Goal: Transaction & Acquisition: Complete application form

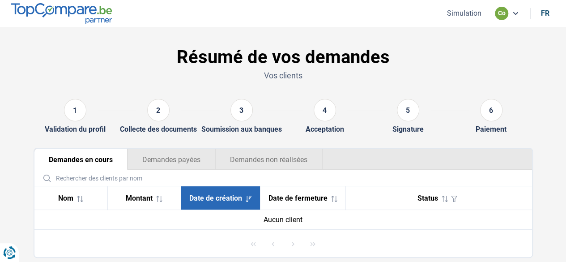
click at [509, 17] on div "co" at bounding box center [507, 13] width 24 height 13
click at [461, 13] on button "Simulation" at bounding box center [464, 12] width 40 height 9
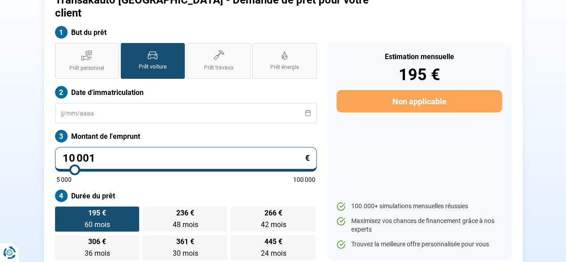
scroll to position [92, 0]
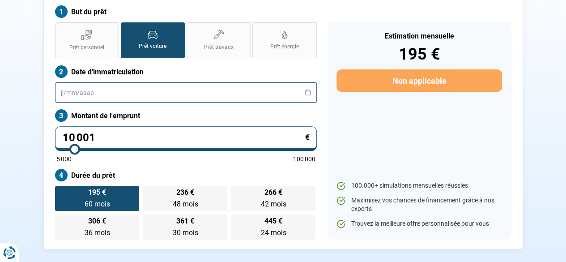
click at [149, 84] on input "text" at bounding box center [186, 92] width 262 height 20
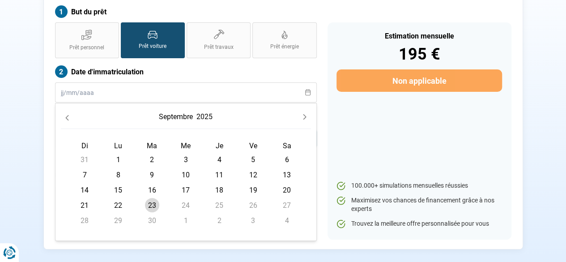
click at [300, 110] on button "Next Month" at bounding box center [304, 116] width 13 height 13
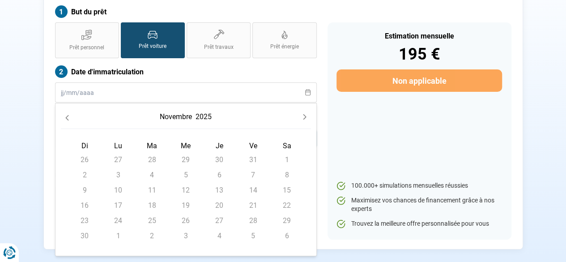
click at [300, 110] on button "Next Month" at bounding box center [304, 116] width 13 height 13
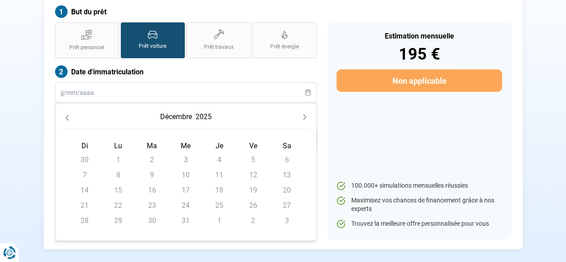
click at [70, 110] on button "Previous Month" at bounding box center [67, 116] width 13 height 13
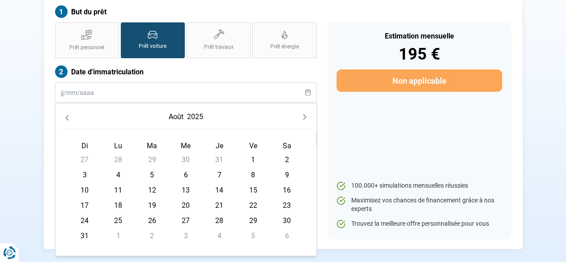
click at [70, 110] on button "Previous Month" at bounding box center [67, 116] width 13 height 13
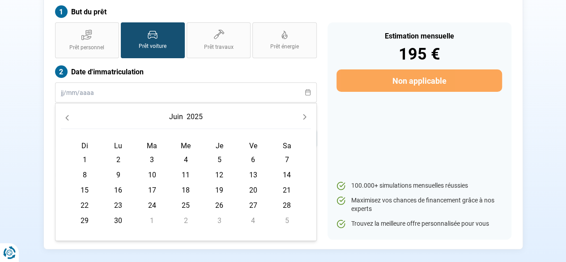
click at [70, 110] on button "Previous Month" at bounding box center [67, 116] width 13 height 13
click at [192, 109] on button "2025" at bounding box center [194, 117] width 20 height 16
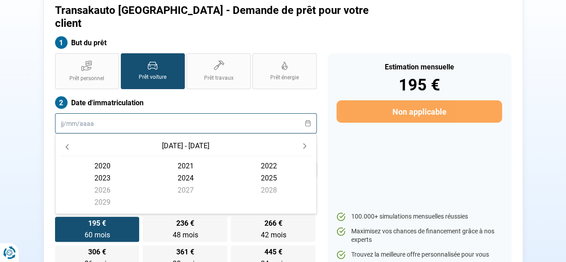
scroll to position [47, 0]
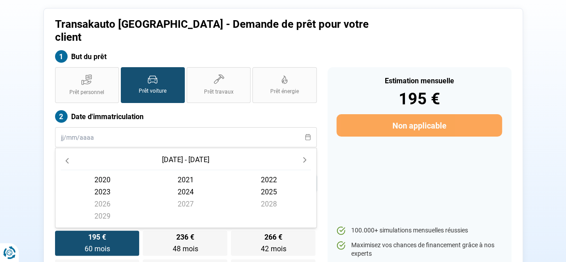
click at [64, 157] on icon "Previous Decade" at bounding box center [67, 160] width 6 height 6
click at [108, 210] on span "2019" at bounding box center [102, 216] width 83 height 12
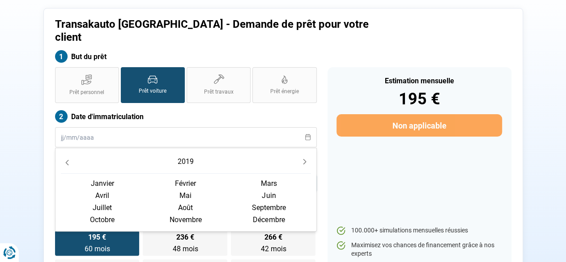
click at [263, 213] on span "décembre" at bounding box center [268, 219] width 83 height 12
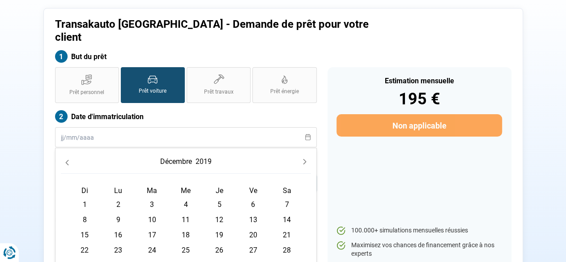
click at [221, 227] on span "19" at bounding box center [219, 234] width 14 height 14
type input "19/12/2019"
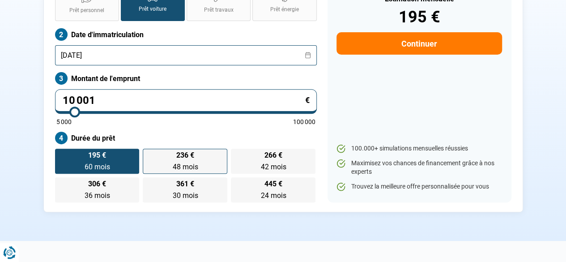
scroll to position [137, 0]
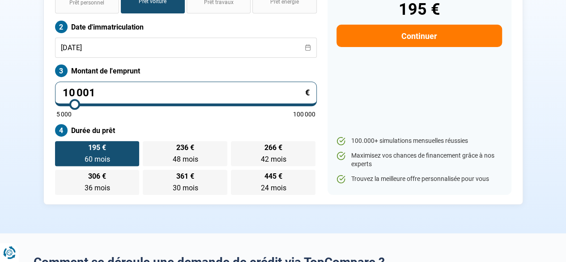
drag, startPoint x: 174, startPoint y: 72, endPoint x: 42, endPoint y: 85, distance: 133.0
click at [42, 85] on div "Transakauto Bruxelles - Demande de prêt pour votre client But du prêt Prêt pers…" at bounding box center [283, 62] width 510 height 286
type input "3"
type input "5000"
type input "31"
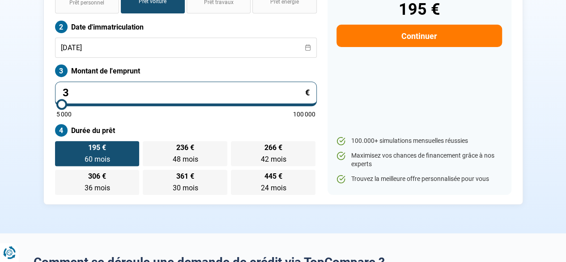
type input "5000"
type input "315"
type input "5000"
type input "3 150"
type input "5000"
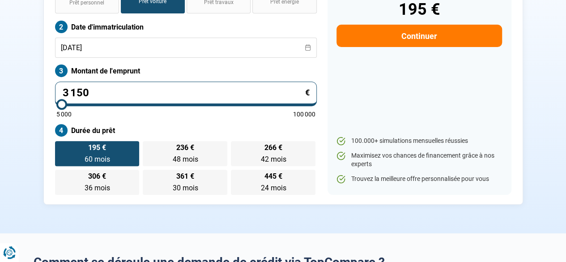
type input "31 500"
type input "31500"
type input "31 500"
click at [422, 104] on div "Estimation mensuelle 613 € Continuer 100.000+ simulations mensuelles réussies M…" at bounding box center [419, 86] width 184 height 217
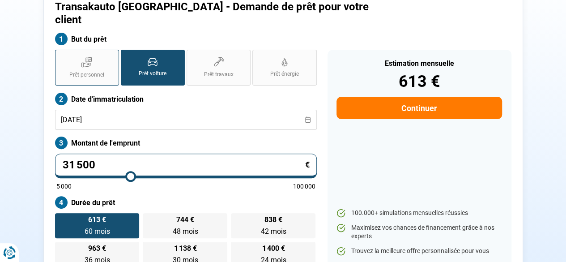
scroll to position [51, 0]
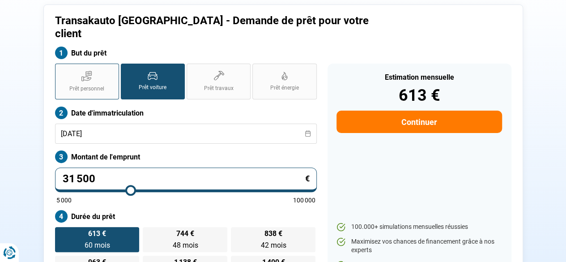
click at [82, 70] on icon at bounding box center [86, 75] width 11 height 11
click at [61, 67] on input "Prêt personnel" at bounding box center [58, 67] width 6 height 6
radio input "true"
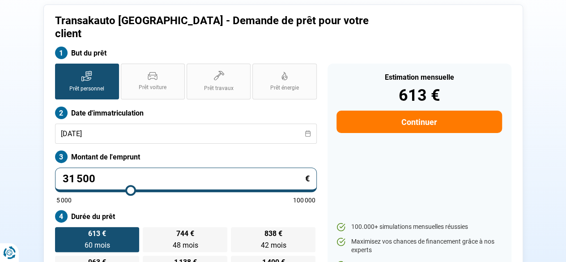
radio input "false"
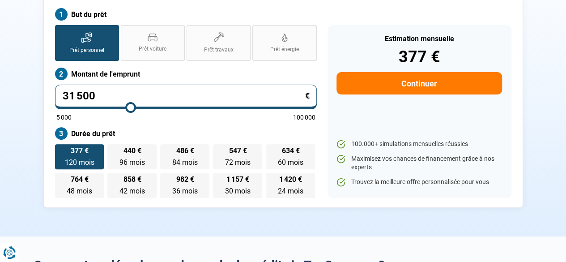
scroll to position [96, 0]
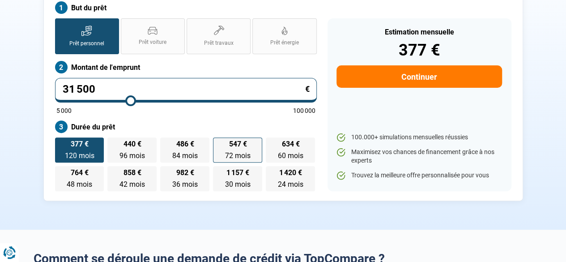
click at [261, 138] on label "547 € 72 mois 72 mois" at bounding box center [237, 149] width 49 height 25
click at [219, 138] on input "547 € 72 mois 72 mois" at bounding box center [216, 140] width 6 height 6
radio input "true"
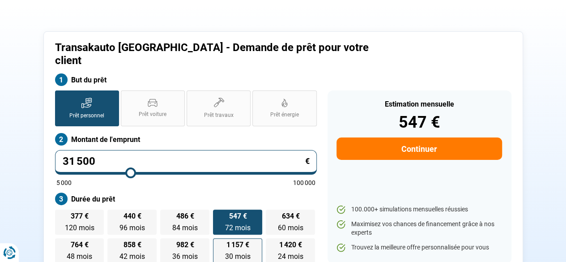
scroll to position [51, 0]
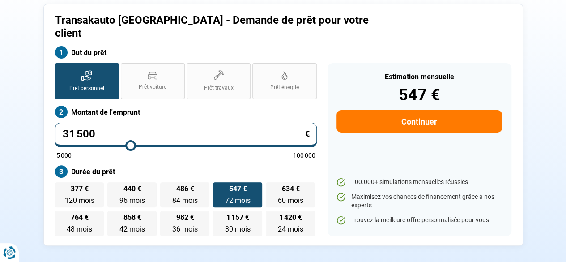
click at [174, 123] on input "31 500" at bounding box center [186, 135] width 262 height 25
type input "3 150"
type input "5000"
type input "315"
type input "5000"
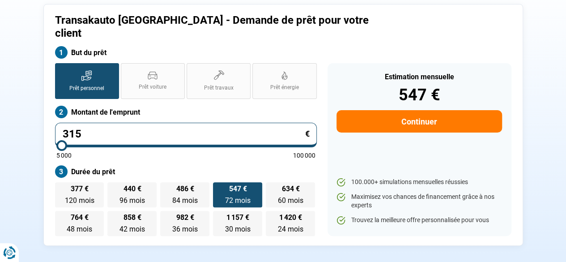
type input "31"
type input "5000"
type input "3"
type input "5000"
type input "0"
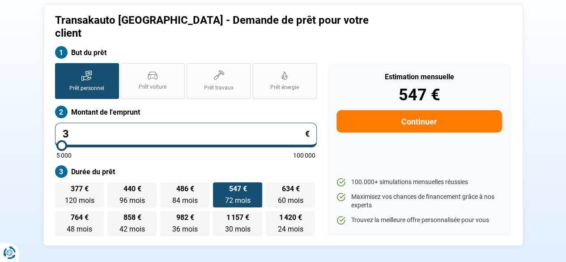
type input "5000"
type input "32"
type input "5000"
type input "3"
type input "5000"
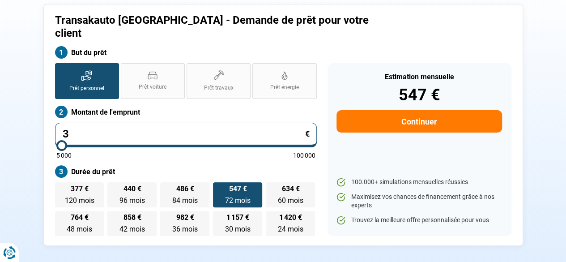
type input "30"
type input "5000"
type input "300"
type input "5000"
type input "3 000"
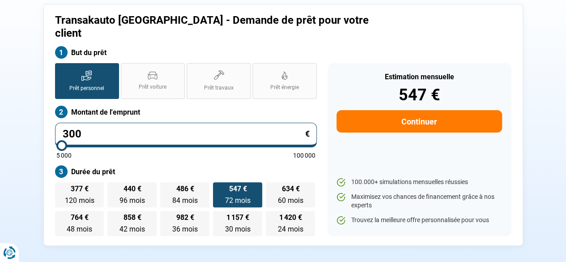
type input "5000"
type input "30 000"
type input "30000"
type input "30 000"
radio input "true"
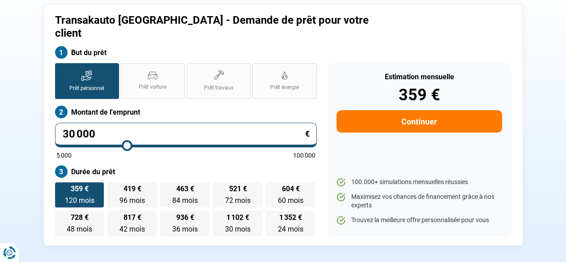
click at [188, 150] on div "Prêt personnel Prêt voiture Prêt travaux Prêt énergie Prêt personnel Montant de…" at bounding box center [186, 149] width 272 height 173
click at [249, 196] on span "72 mois" at bounding box center [237, 200] width 25 height 8
click at [219, 187] on input "521 € 72 mois 72 mois" at bounding box center [216, 185] width 6 height 6
radio input "true"
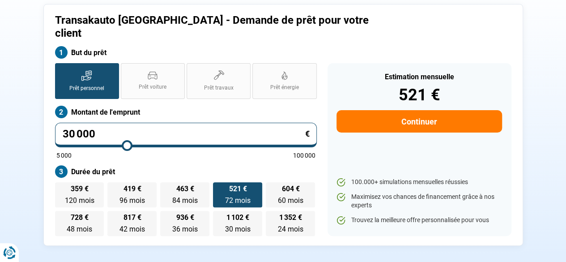
drag, startPoint x: 134, startPoint y: 119, endPoint x: 32, endPoint y: 132, distance: 102.8
click at [32, 132] on div "Transakauto Bruxelles - Demande de prêt pour votre client But du prêt Prêt pers…" at bounding box center [283, 125] width 510 height 242
type input "3"
type input "5000"
type input "31"
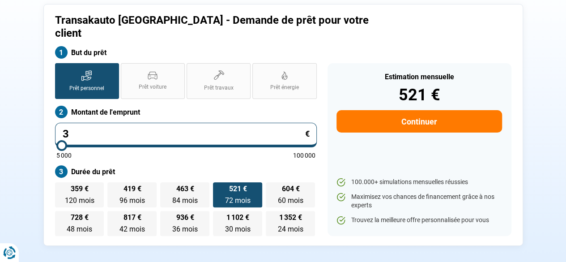
type input "5000"
type input "315"
type input "5000"
type input "3 150"
type input "5000"
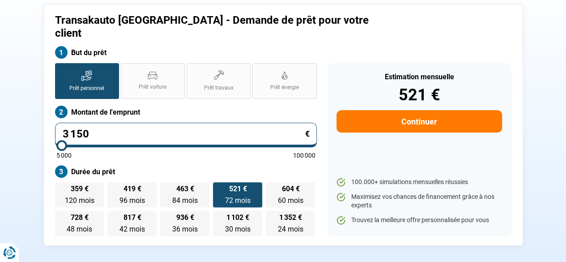
type input "31 500"
type input "31500"
type input "31 500"
radio input "true"
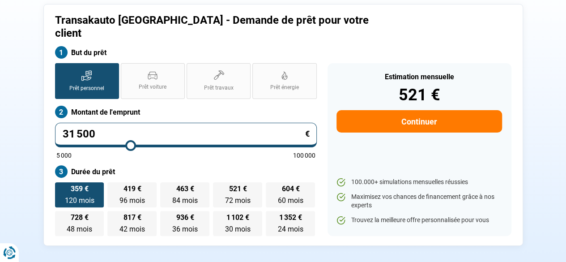
click at [169, 151] on div "Prêt personnel Prêt voiture Prêt travaux Prêt énergie Prêt personnel Montant de…" at bounding box center [186, 149] width 272 height 173
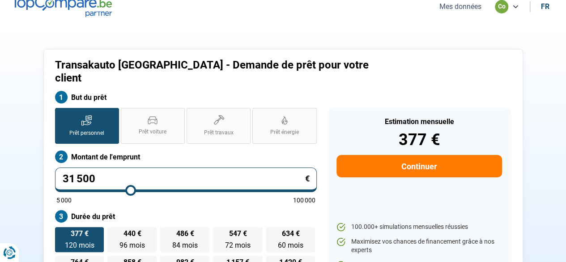
click at [377, 155] on button "Continuer" at bounding box center [418, 166] width 165 height 22
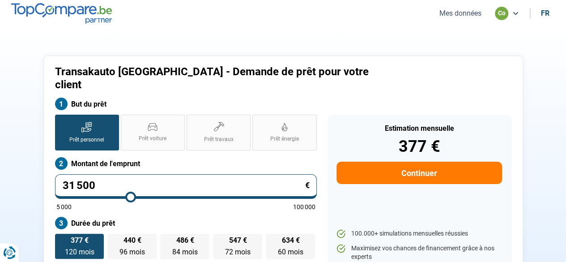
select select "32"
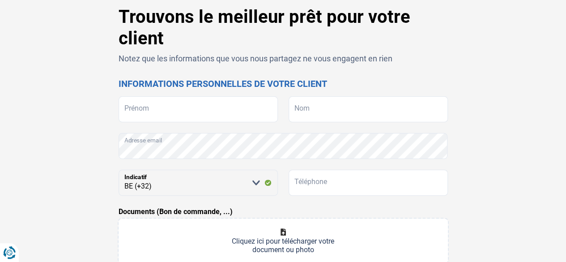
scroll to position [89, 0]
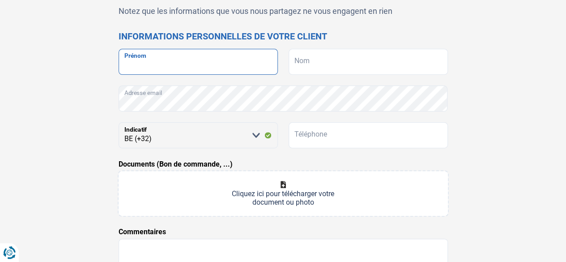
click at [237, 54] on input "Prénom" at bounding box center [198, 62] width 159 height 26
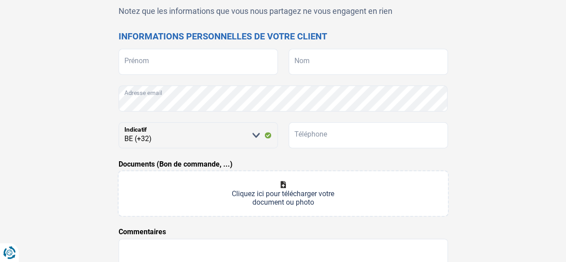
click at [511, 109] on div "Trouvons le meilleur prêt pour votre client Notez que les informations que vous…" at bounding box center [283, 176] width 510 height 435
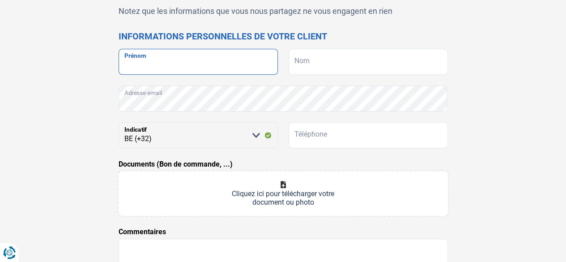
click at [208, 68] on input "Prénom" at bounding box center [198, 62] width 159 height 26
type input "Mohammad"
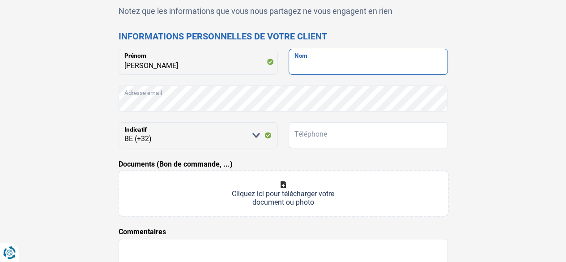
drag, startPoint x: 365, startPoint y: 58, endPoint x: 460, endPoint y: 74, distance: 96.6
click at [365, 57] on input "Nom" at bounding box center [367, 62] width 159 height 26
type input "Alghafari"
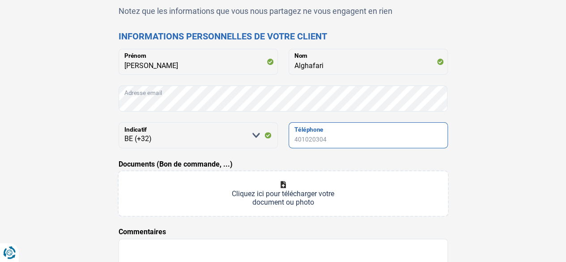
click at [371, 134] on input "Téléphone" at bounding box center [367, 135] width 159 height 26
click at [411, 127] on input "Téléphone" at bounding box center [367, 135] width 159 height 26
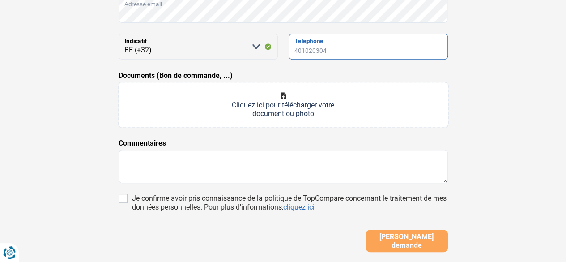
scroll to position [179, 0]
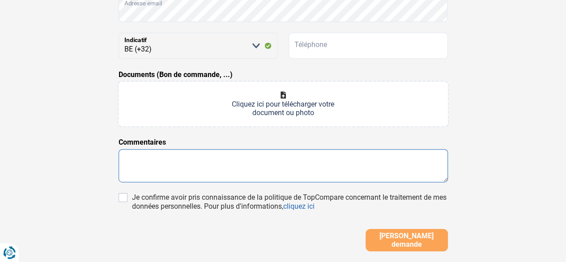
click at [288, 157] on textarea at bounding box center [283, 165] width 329 height 33
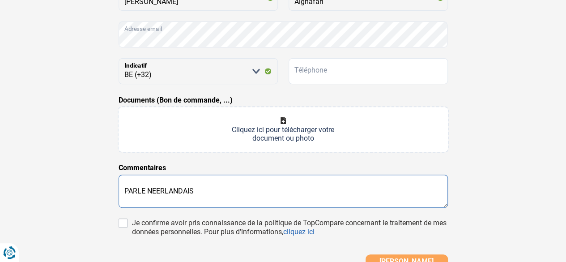
scroll to position [134, 0]
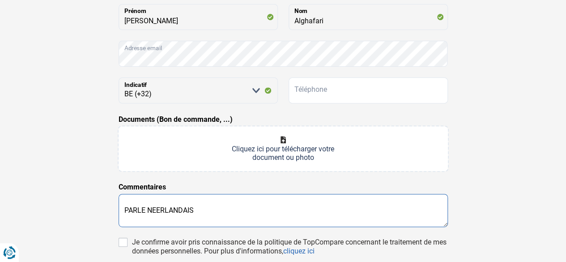
type textarea "PARLE NEERLANDAIS"
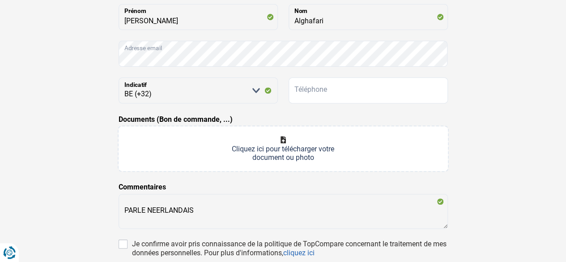
click at [495, 128] on div "Trouvons le meilleur prêt pour votre client Notez que les informations que vous…" at bounding box center [283, 132] width 510 height 437
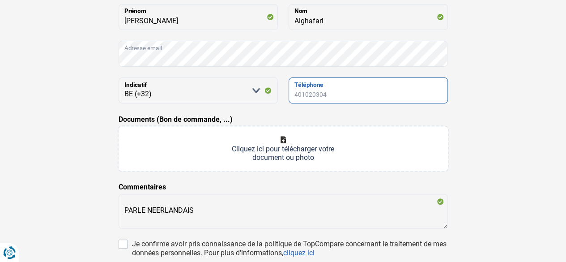
click at [334, 95] on input "Téléphone" at bounding box center [367, 90] width 159 height 26
type input "0488340171"
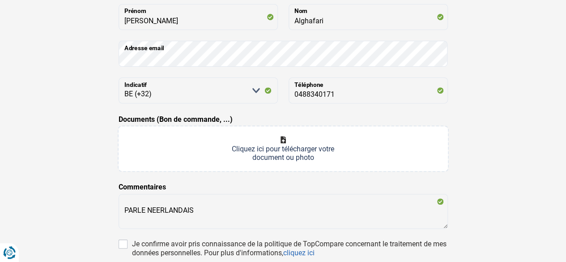
click at [288, 150] on input "Documents (Bon de commande, ...)" at bounding box center [283, 148] width 329 height 45
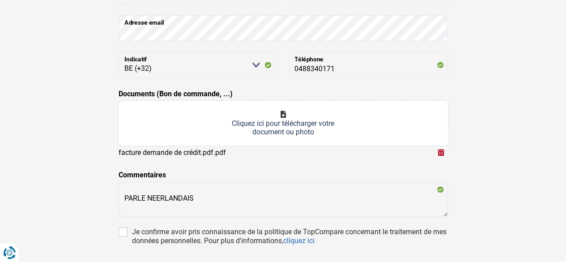
scroll to position [179, 0]
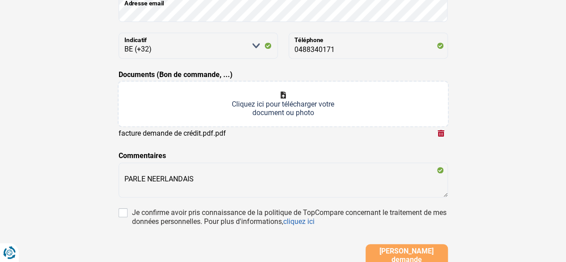
click at [309, 105] on input "Documents (Bon de commande, ...)" at bounding box center [283, 103] width 329 height 45
type input "C:\fakepath\WhatsApp Image 2025-09-23 at 15.51.58 (1).jpeg"
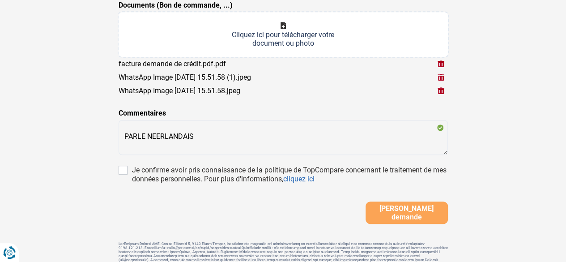
scroll to position [250, 0]
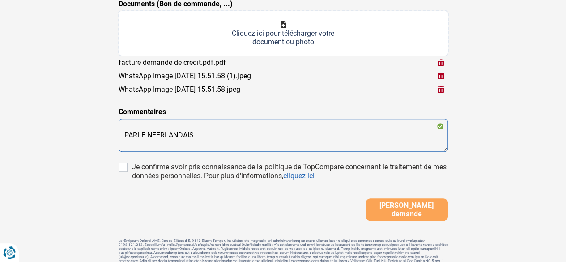
click at [250, 141] on textarea "PARLE NEERLANDAIS" at bounding box center [283, 135] width 329 height 33
type textarea "PARLE NEERLANDAIS / APPELER APRES 15 heures svp"
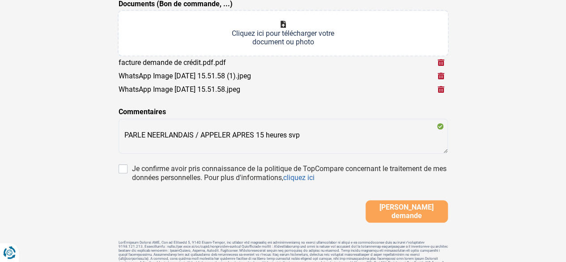
drag, startPoint x: 202, startPoint y: 171, endPoint x: 238, endPoint y: 178, distance: 36.8
click at [202, 171] on div "Je confirme avoir pris connaissance de la politique de TopCompare concernant le…" at bounding box center [290, 173] width 316 height 18
click at [127, 171] on input "Je confirme avoir pris connaissance de la politique de TopCompare concernant le…" at bounding box center [123, 168] width 9 height 9
checkbox input "true"
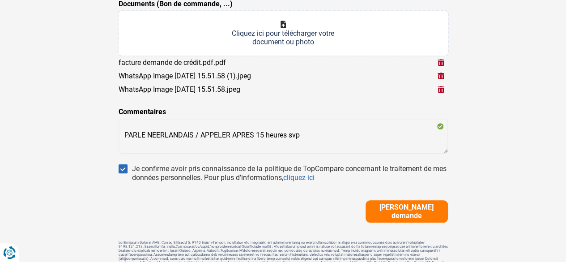
click at [411, 212] on span "Soumettre demande" at bounding box center [406, 211] width 77 height 17
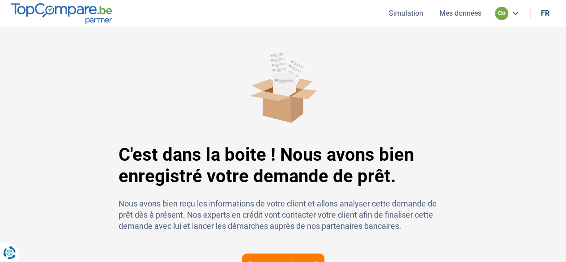
click at [451, 13] on button "Mes données" at bounding box center [460, 12] width 47 height 9
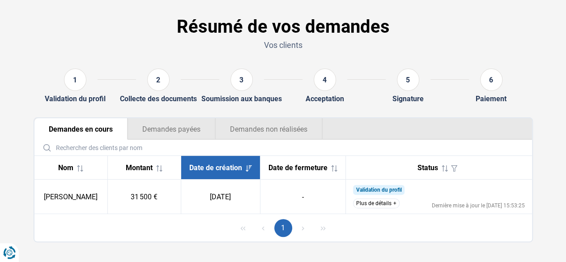
scroll to position [46, 0]
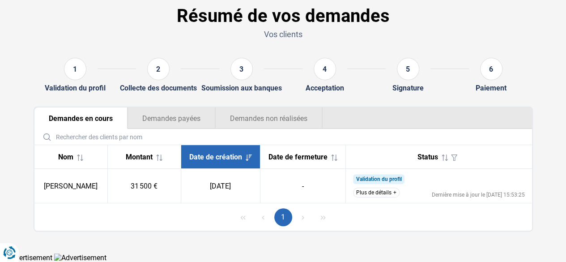
click at [387, 197] on button "Plus de détails" at bounding box center [376, 192] width 47 height 10
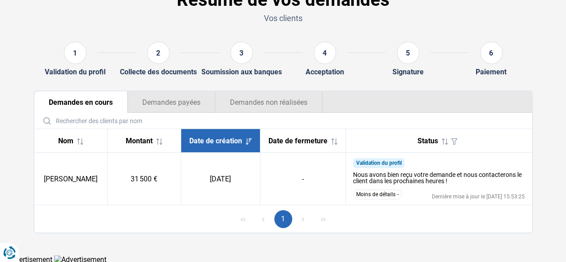
scroll to position [64, 0]
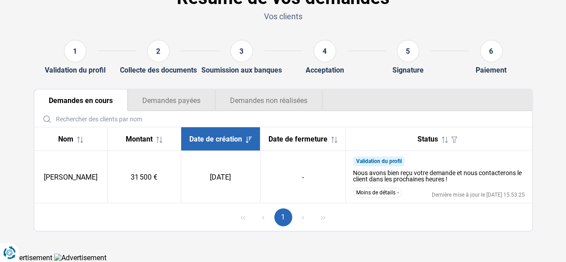
click at [389, 157] on span "Validation du profil" at bounding box center [378, 161] width 51 height 10
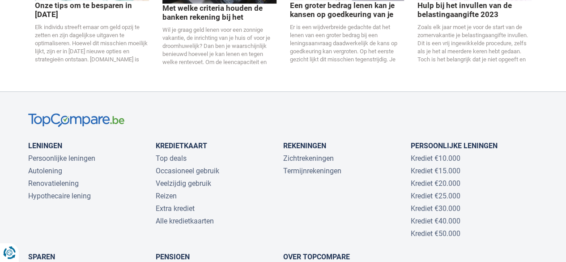
scroll to position [1923, 0]
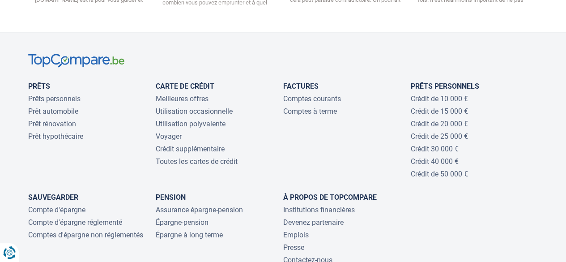
click at [281, 157] on li "Toutes les cartes de crédit" at bounding box center [219, 161] width 127 height 9
click at [305, 205] on font "Institutions financières" at bounding box center [319, 209] width 72 height 8
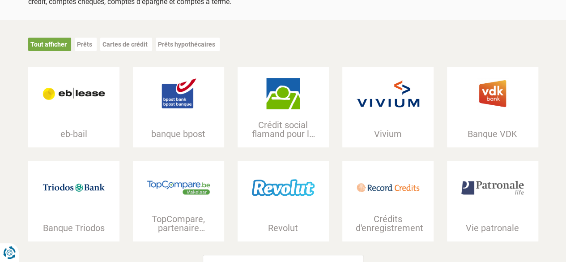
scroll to position [134, 0]
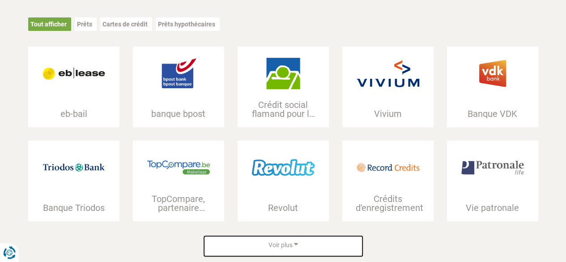
click at [290, 247] on font "Voir plus" at bounding box center [280, 244] width 24 height 7
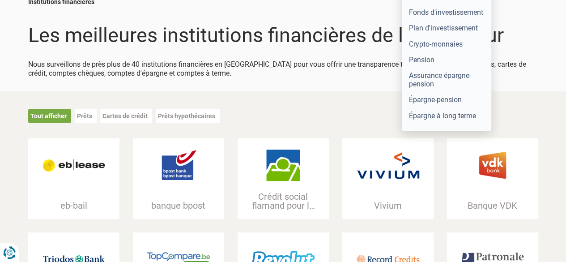
scroll to position [0, 0]
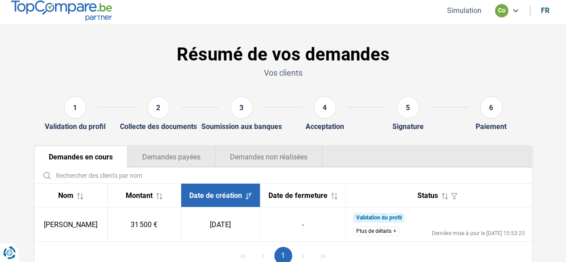
scroll to position [45, 0]
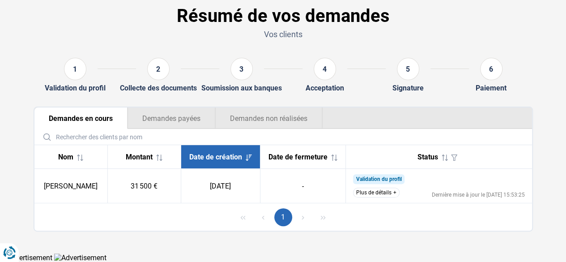
scroll to position [46, 0]
